Goal: Navigation & Orientation: Find specific page/section

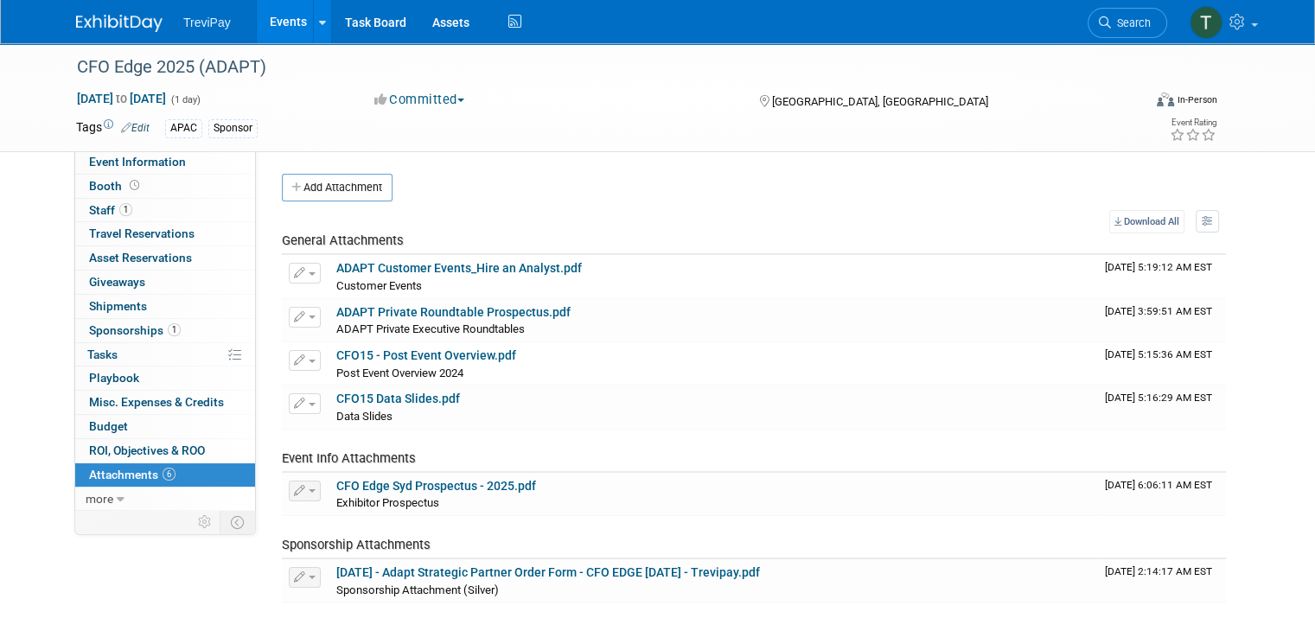
click at [277, 25] on link "Events" at bounding box center [288, 21] width 63 height 43
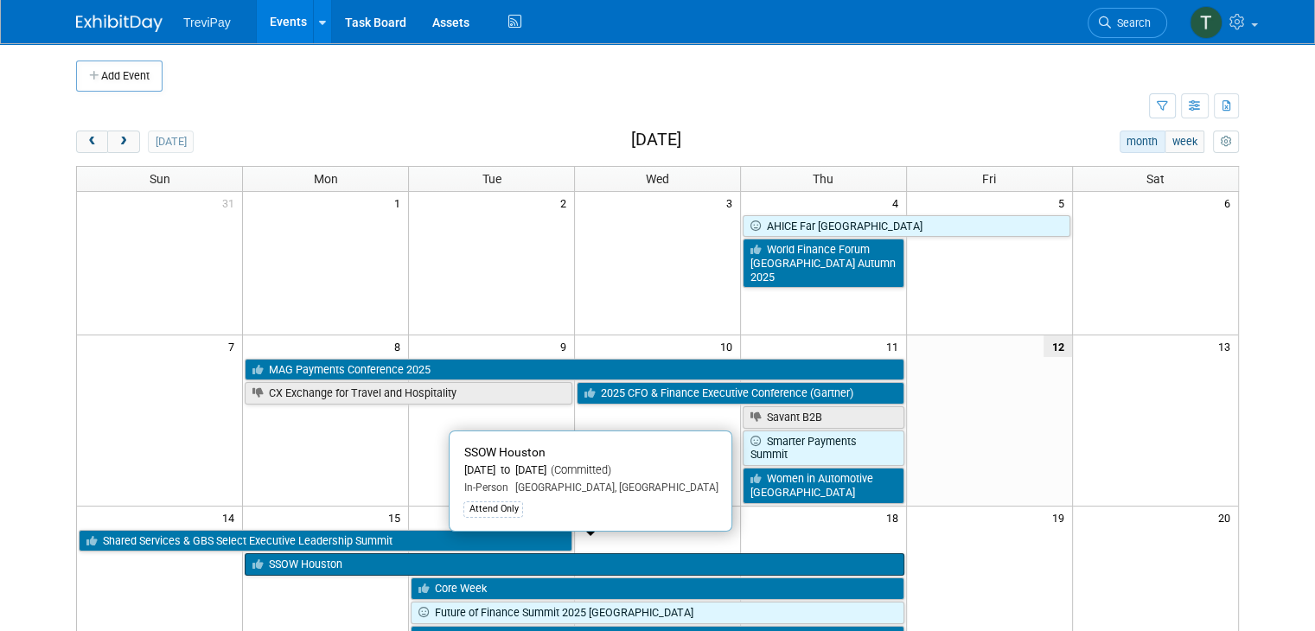
click at [373, 553] on link "SSOW Houston" at bounding box center [574, 564] width 659 height 22
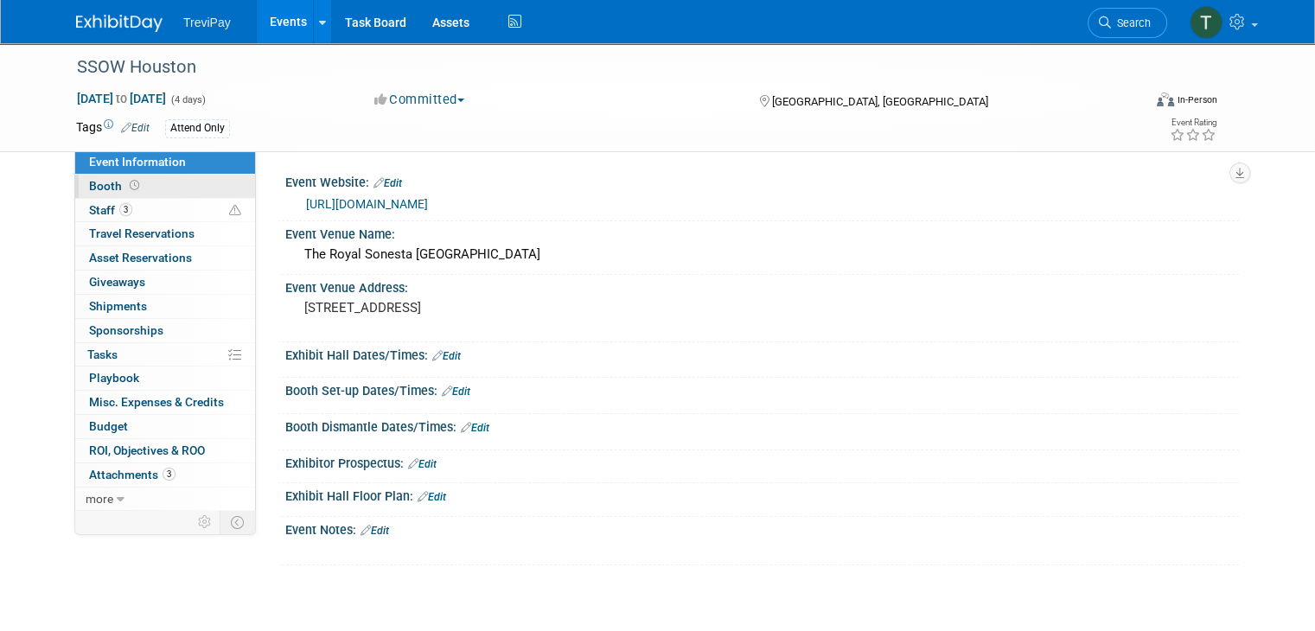
click at [155, 189] on link "Booth" at bounding box center [165, 186] width 180 height 23
